Goal: Transaction & Acquisition: Download file/media

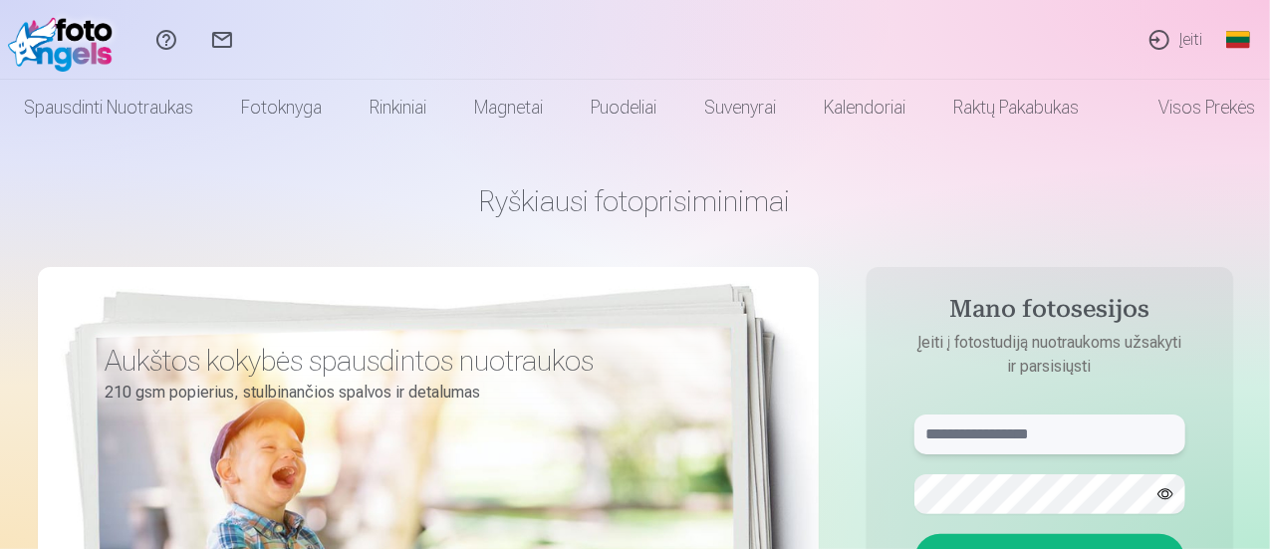
click at [996, 431] on input "text" at bounding box center [1049, 434] width 271 height 40
paste input "**********"
type input "**********"
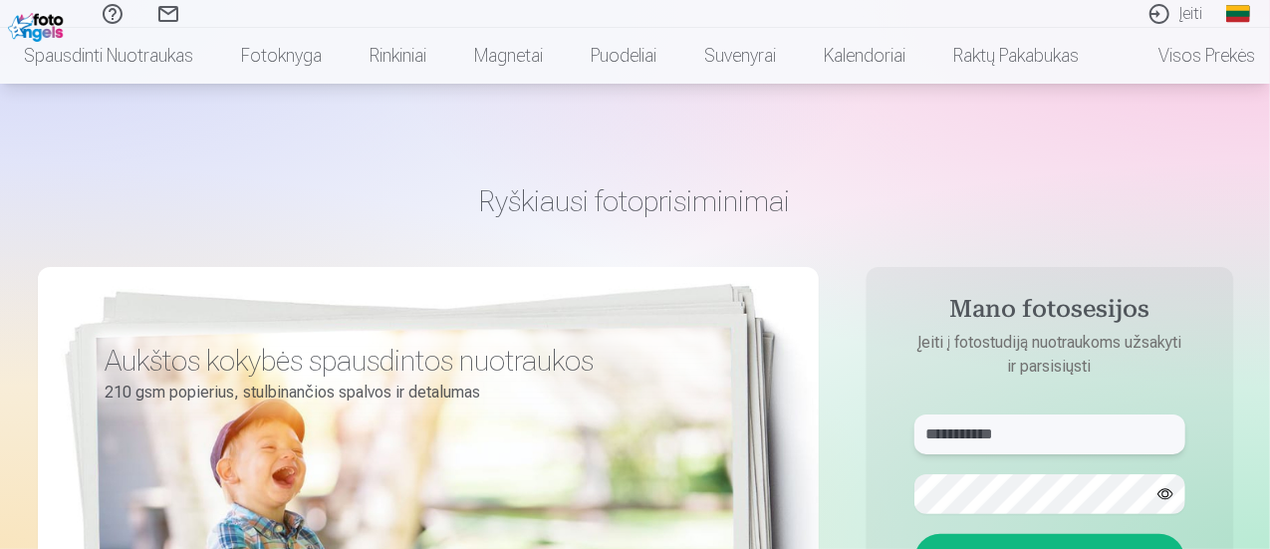
scroll to position [299, 0]
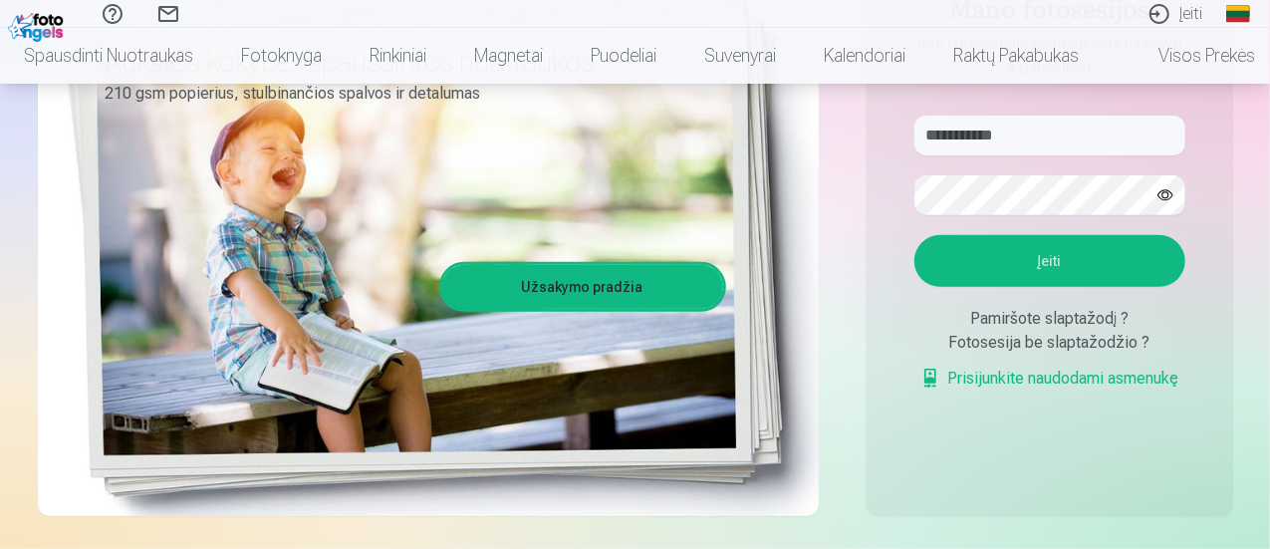
click at [1015, 250] on button "Įeiti" at bounding box center [1049, 261] width 271 height 52
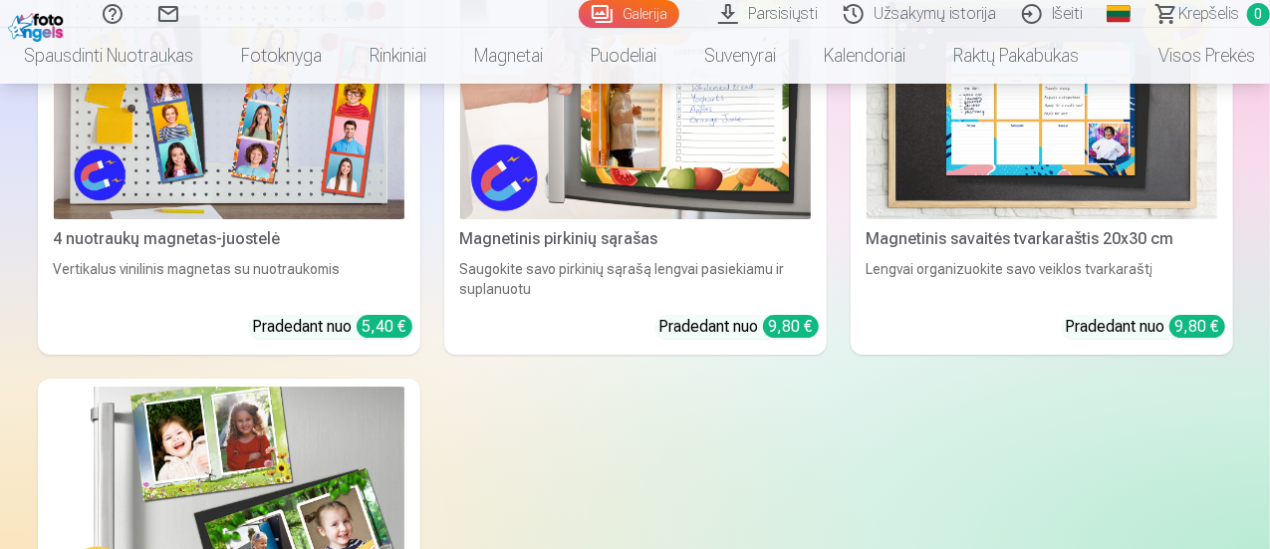
scroll to position [7005, 0]
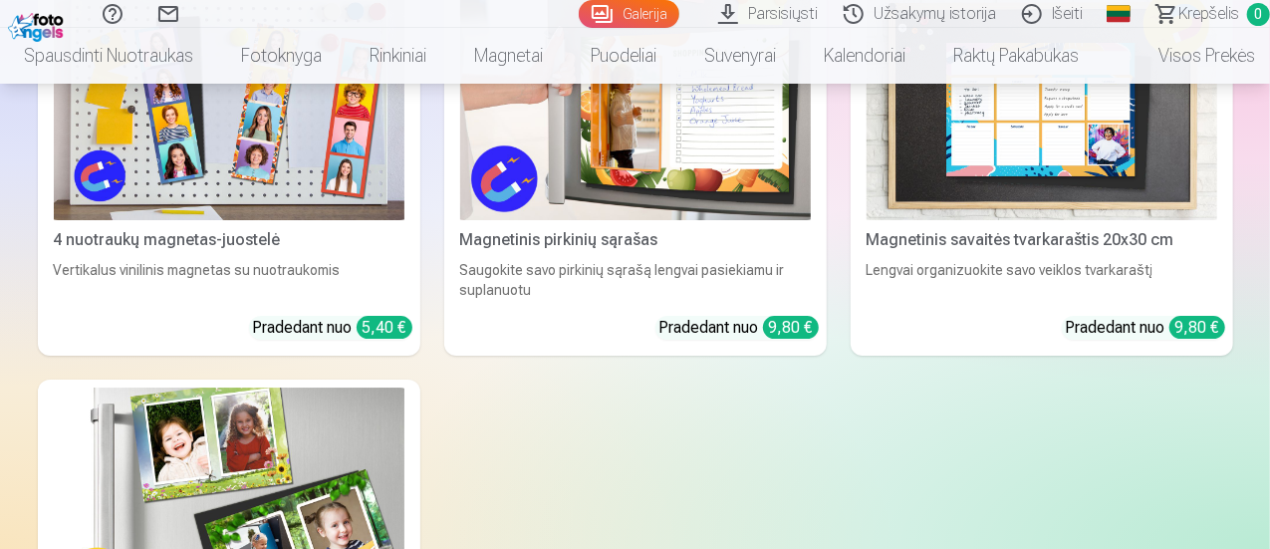
click at [733, 15] on link "Parsisiųsti" at bounding box center [771, 14] width 126 height 28
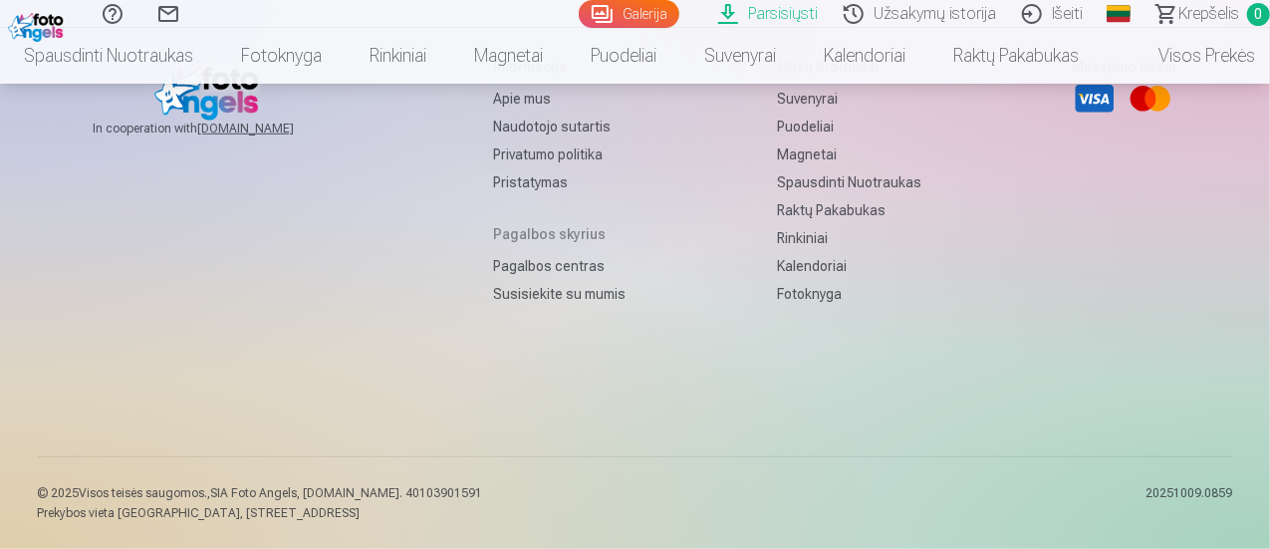
scroll to position [498, 0]
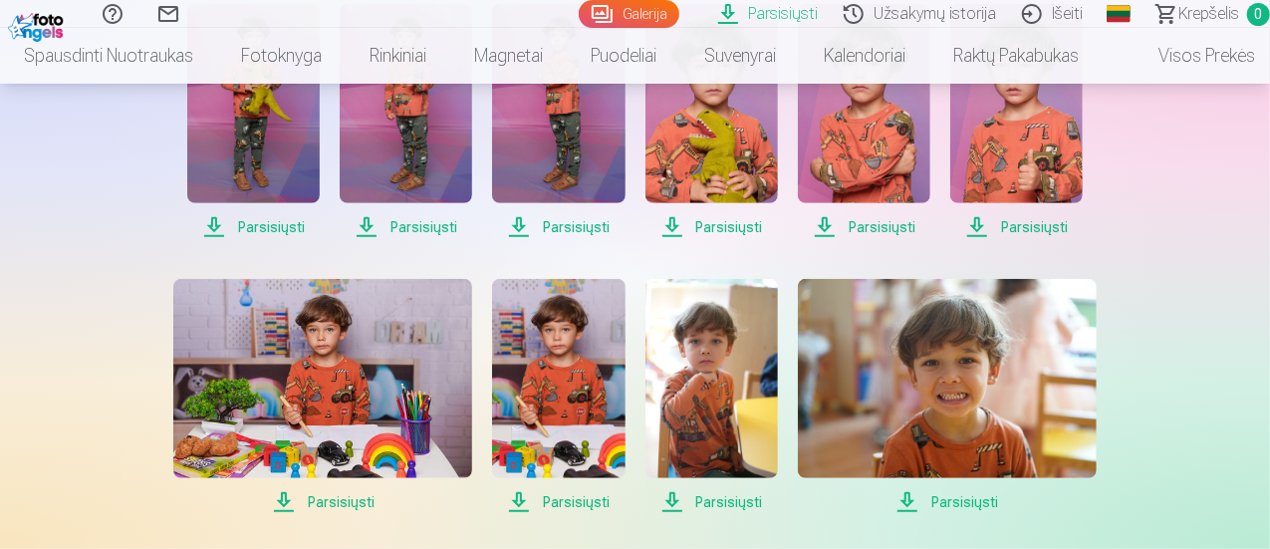
click at [275, 228] on span "Parsisiųsti" at bounding box center [253, 227] width 132 height 24
click at [410, 232] on span "Parsisiųsti" at bounding box center [406, 227] width 132 height 24
click at [576, 232] on span "Parsisiųsti" at bounding box center [558, 227] width 132 height 24
click at [715, 230] on span "Parsisiųsti" at bounding box center [712, 227] width 132 height 24
click at [873, 231] on span "Parsisiųsti" at bounding box center [864, 227] width 132 height 24
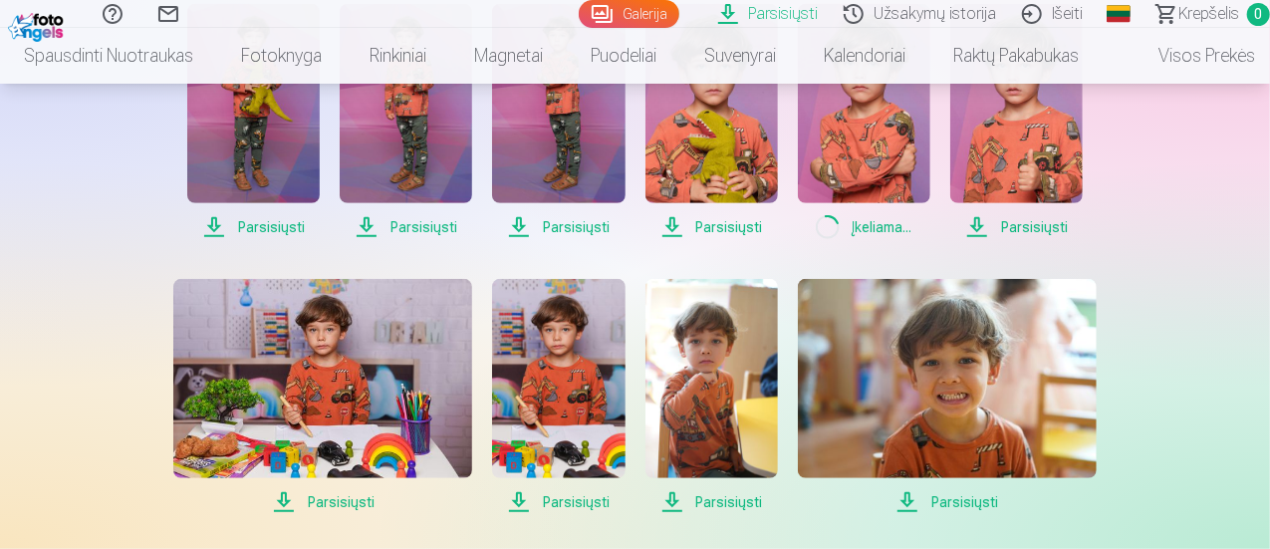
click at [1037, 223] on span "Parsisiųsti" at bounding box center [1016, 227] width 132 height 24
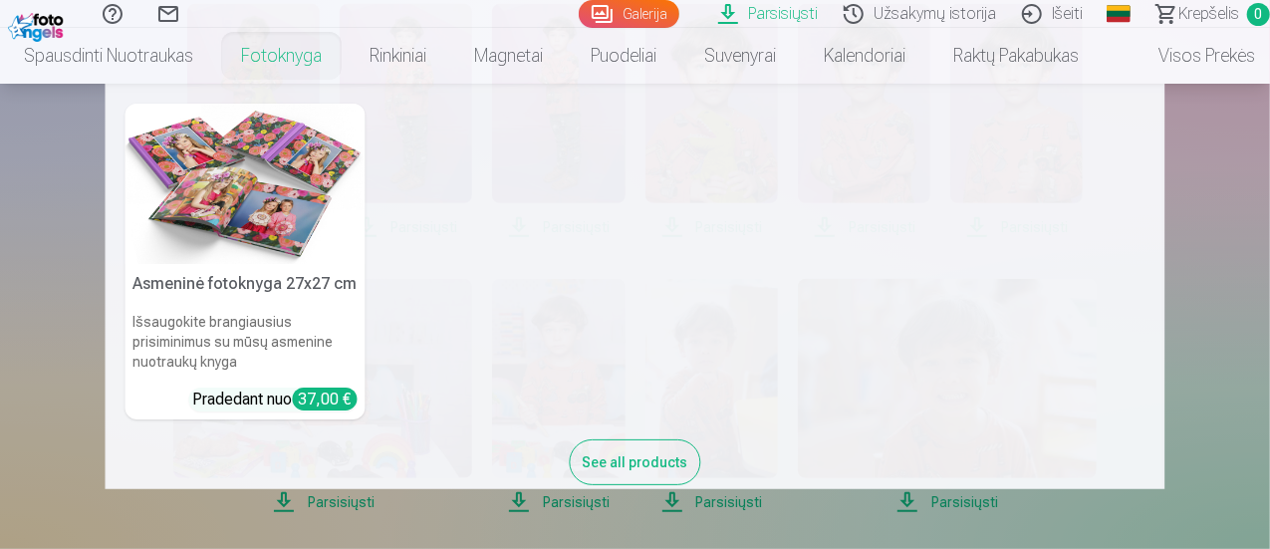
click at [52, 360] on nav "Asmeninė fotoknyga 27x27 cm Išsaugokite brangiausius prisiminimus su mūsų asmen…" at bounding box center [635, 286] width 1270 height 405
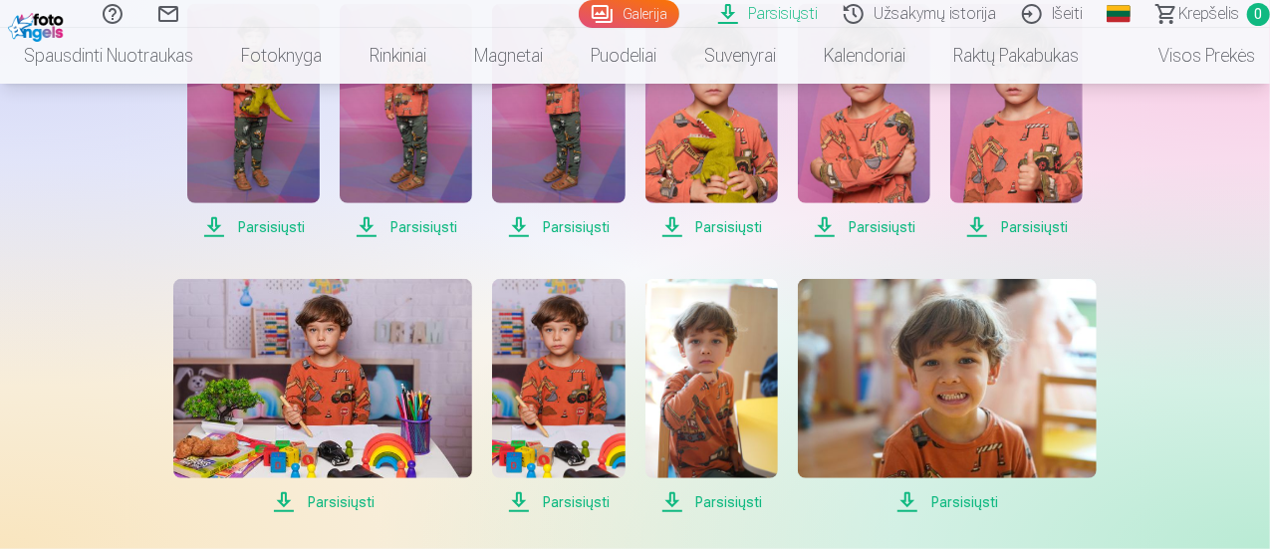
scroll to position [598, 0]
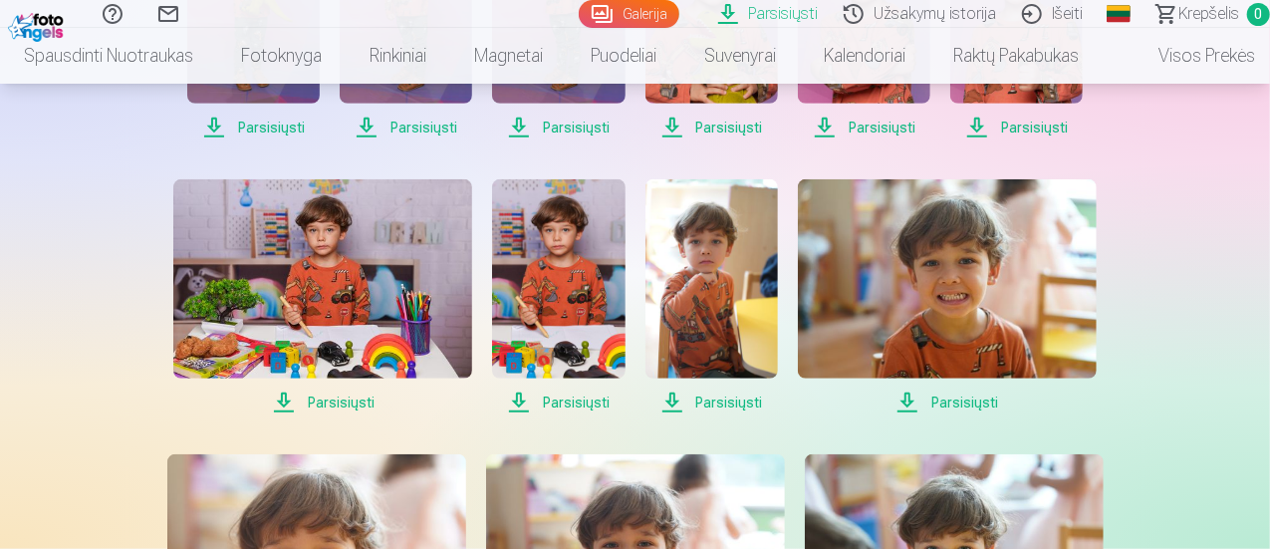
click at [330, 401] on span "Parsisiųsti" at bounding box center [322, 402] width 299 height 24
click at [580, 407] on span "Parsisiųsti" at bounding box center [558, 402] width 132 height 24
click at [726, 404] on span "Parsisiųsti" at bounding box center [712, 402] width 132 height 24
click at [966, 403] on span "Parsisiųsti" at bounding box center [947, 402] width 299 height 24
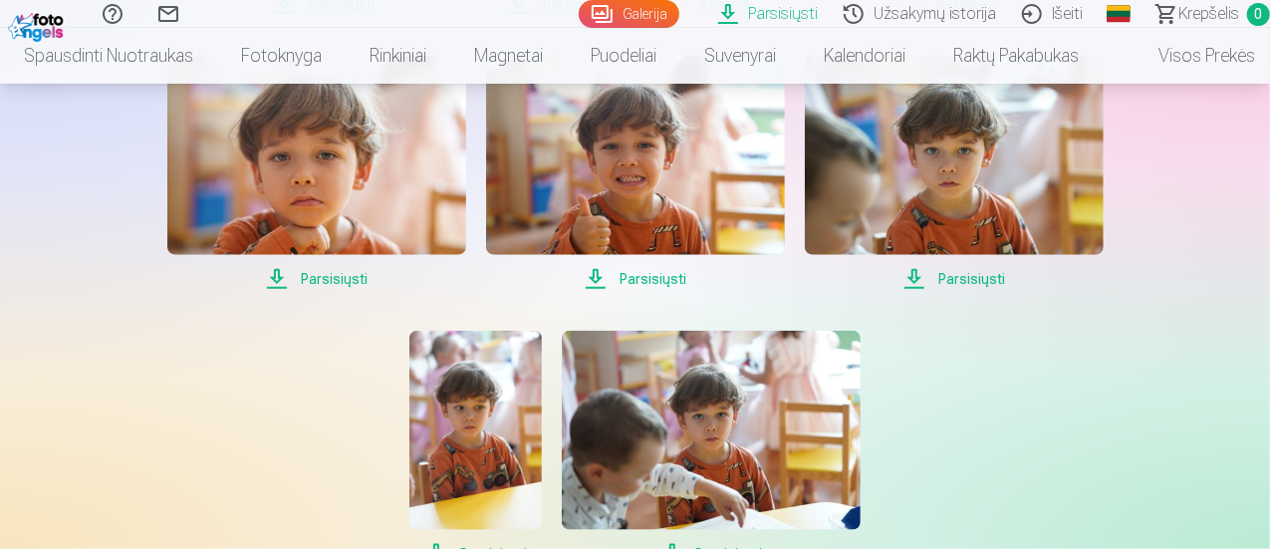
scroll to position [1096, 0]
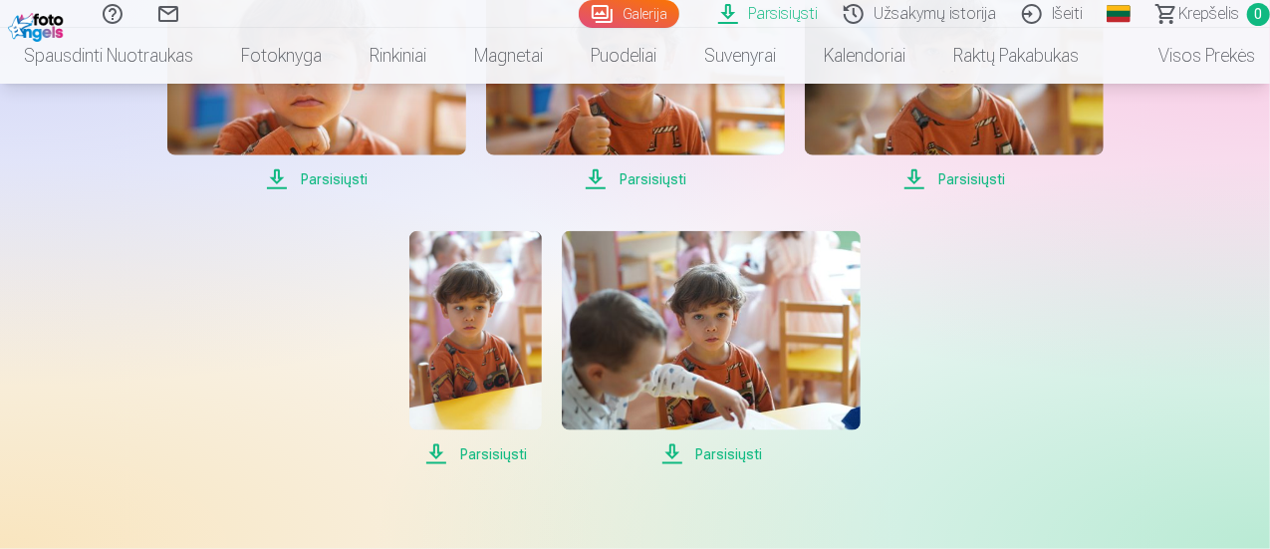
click at [314, 183] on span "Parsisiųsti" at bounding box center [316, 179] width 299 height 24
click at [648, 182] on span "Parsisiųsti" at bounding box center [635, 179] width 299 height 24
click at [976, 188] on span "Parsisiųsti" at bounding box center [954, 179] width 299 height 24
click at [488, 463] on span "Parsisiųsti" at bounding box center [475, 454] width 132 height 24
click at [730, 462] on span "Parsisiųsti" at bounding box center [711, 454] width 299 height 24
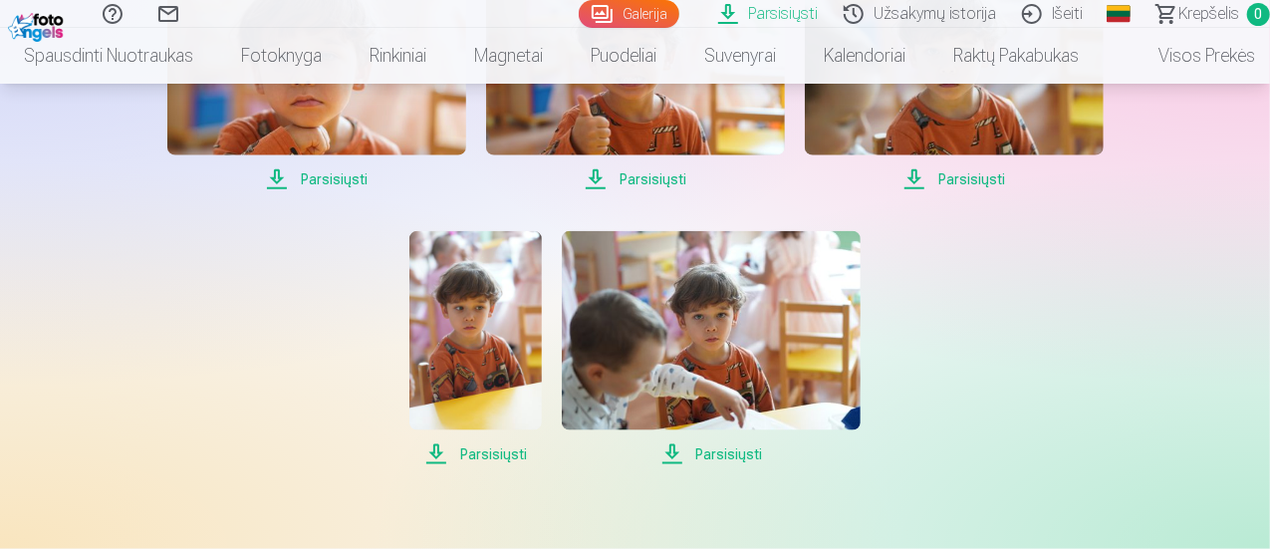
scroll to position [1195, 0]
